Goal: Navigation & Orientation: Find specific page/section

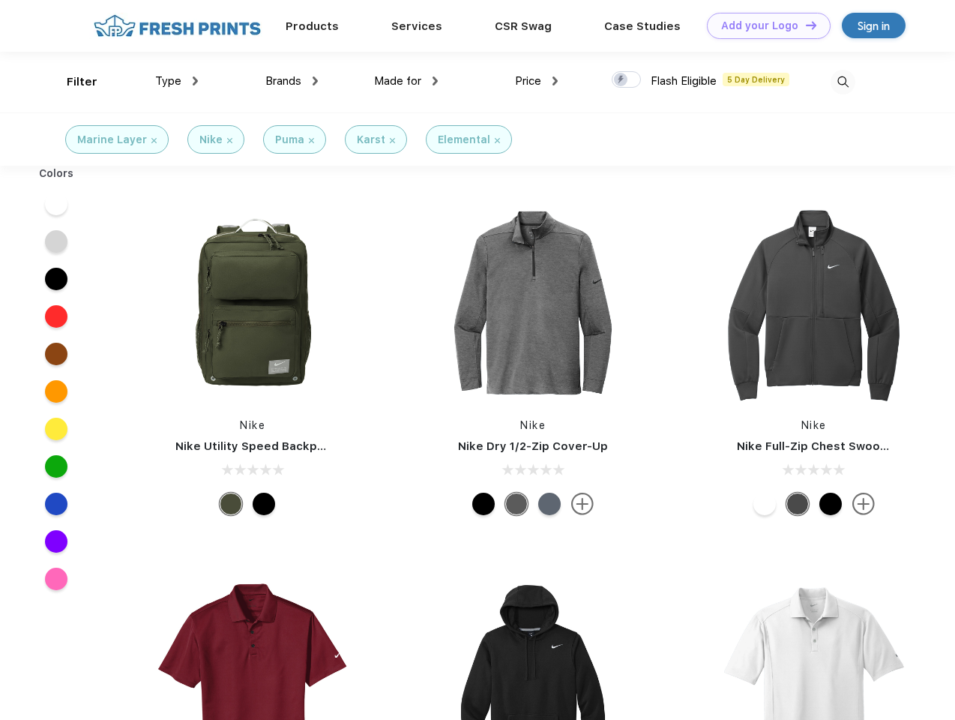
click at [763, 25] on link "Add your Logo Design Tool" at bounding box center [769, 26] width 124 height 26
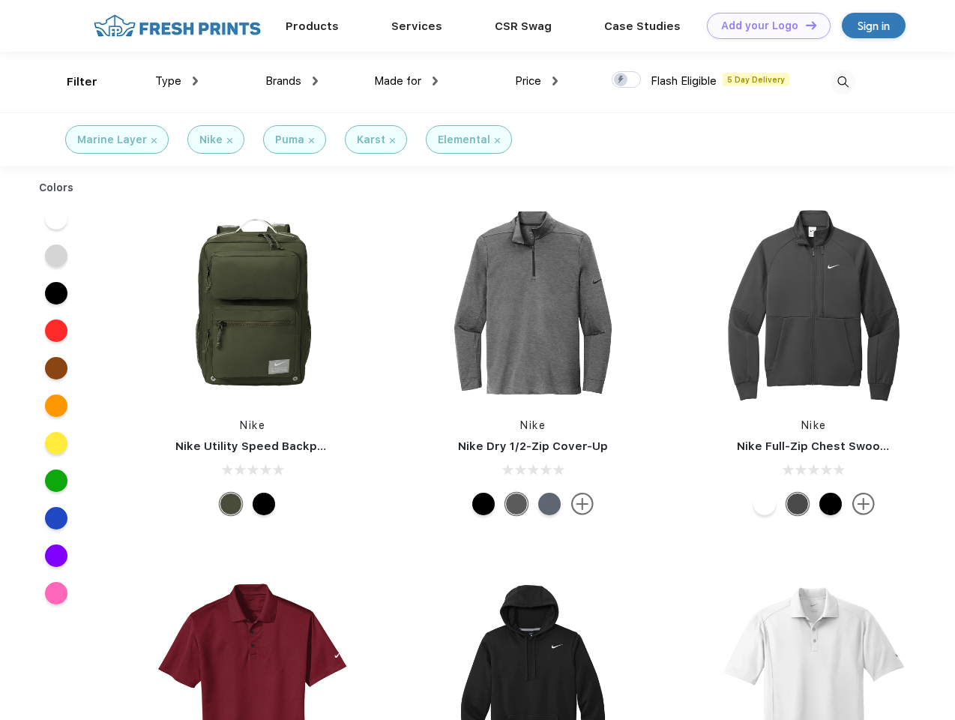
click at [0, 0] on div "Design Tool" at bounding box center [0, 0] width 0 height 0
click at [804, 25] on link "Add your Logo Design Tool" at bounding box center [769, 26] width 124 height 26
click at [72, 82] on div "Filter" at bounding box center [82, 81] width 31 height 17
click at [177, 81] on span "Type" at bounding box center [168, 80] width 26 height 13
click at [292, 81] on span "Brands" at bounding box center [283, 80] width 36 height 13
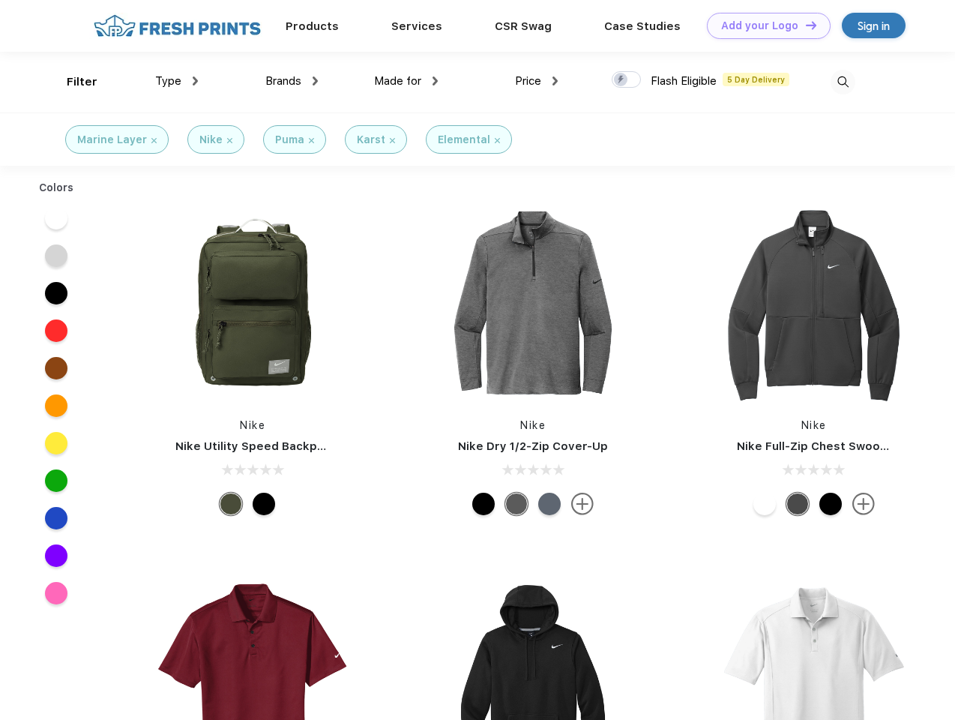
click at [406, 81] on span "Made for" at bounding box center [397, 80] width 47 height 13
click at [537, 81] on span "Price" at bounding box center [528, 80] width 26 height 13
click at [627, 80] on div at bounding box center [626, 79] width 29 height 16
click at [622, 80] on input "checkbox" at bounding box center [617, 75] width 10 height 10
click at [843, 82] on img at bounding box center [843, 82] width 25 height 25
